Goal: Find specific page/section: Find specific page/section

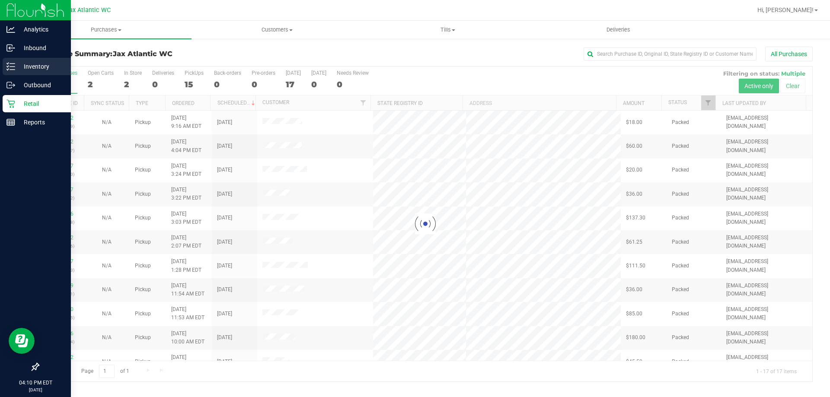
click at [25, 67] on p "Inventory" at bounding box center [41, 66] width 52 height 10
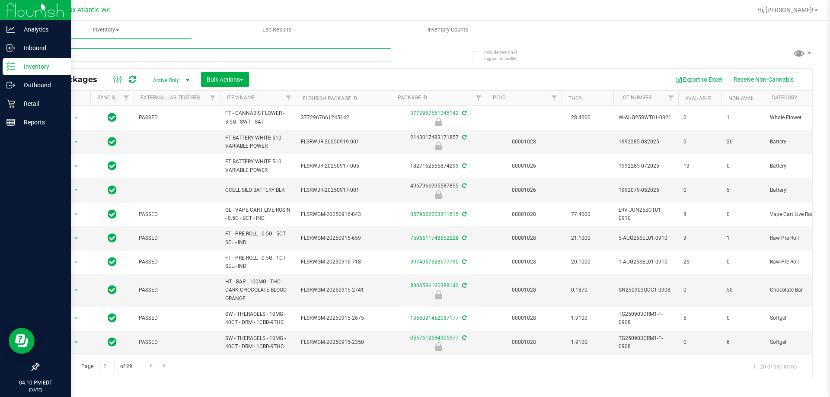
drag, startPoint x: 99, startPoint y: 73, endPoint x: 112, endPoint y: 58, distance: 19.6
click at [112, 58] on input "text" at bounding box center [214, 54] width 353 height 13
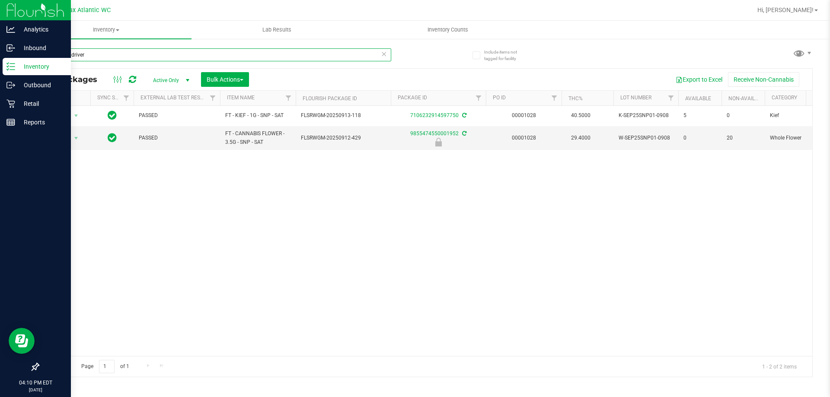
click at [72, 54] on input "reckless driver" at bounding box center [214, 54] width 353 height 13
type input "double stuffed"
